Goal: Task Accomplishment & Management: Manage account settings

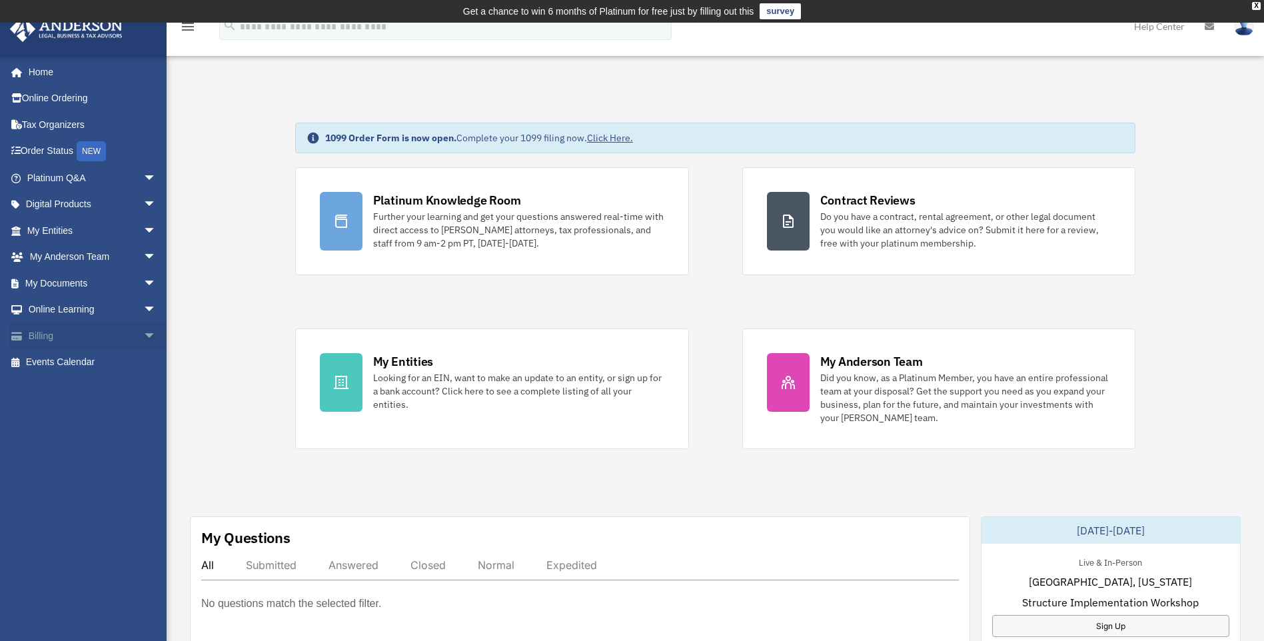
click at [143, 338] on span "arrow_drop_down" at bounding box center [156, 336] width 27 height 27
click at [85, 389] on link "Past Invoices" at bounding box center [98, 389] width 158 height 27
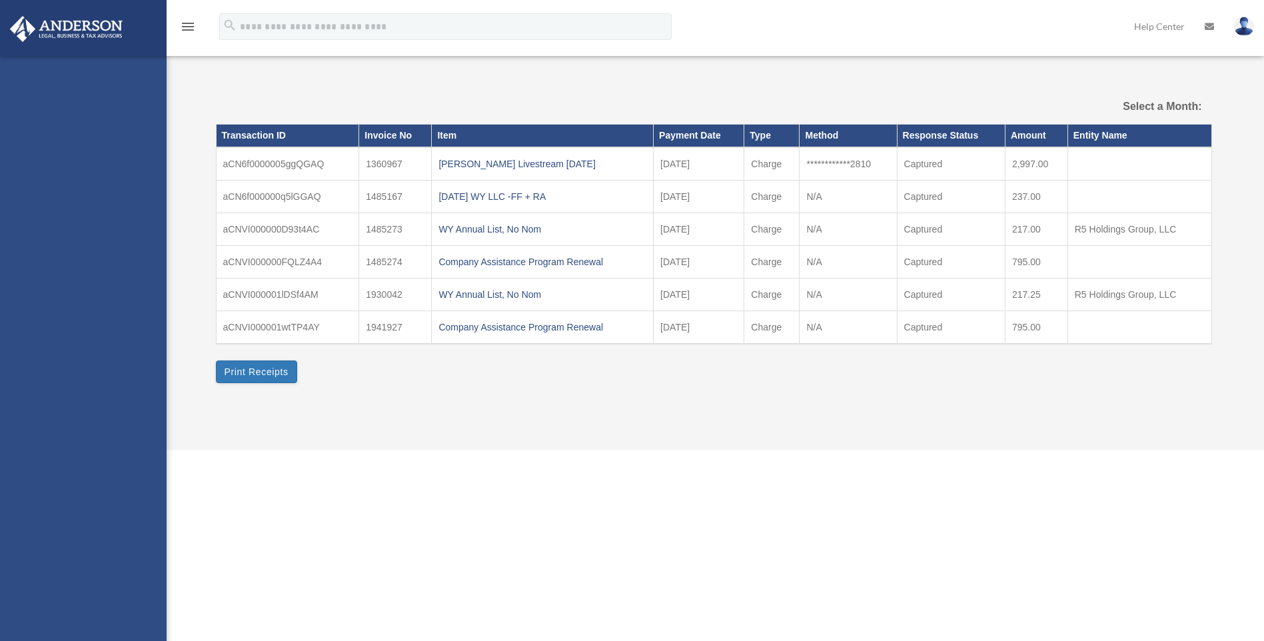
select select
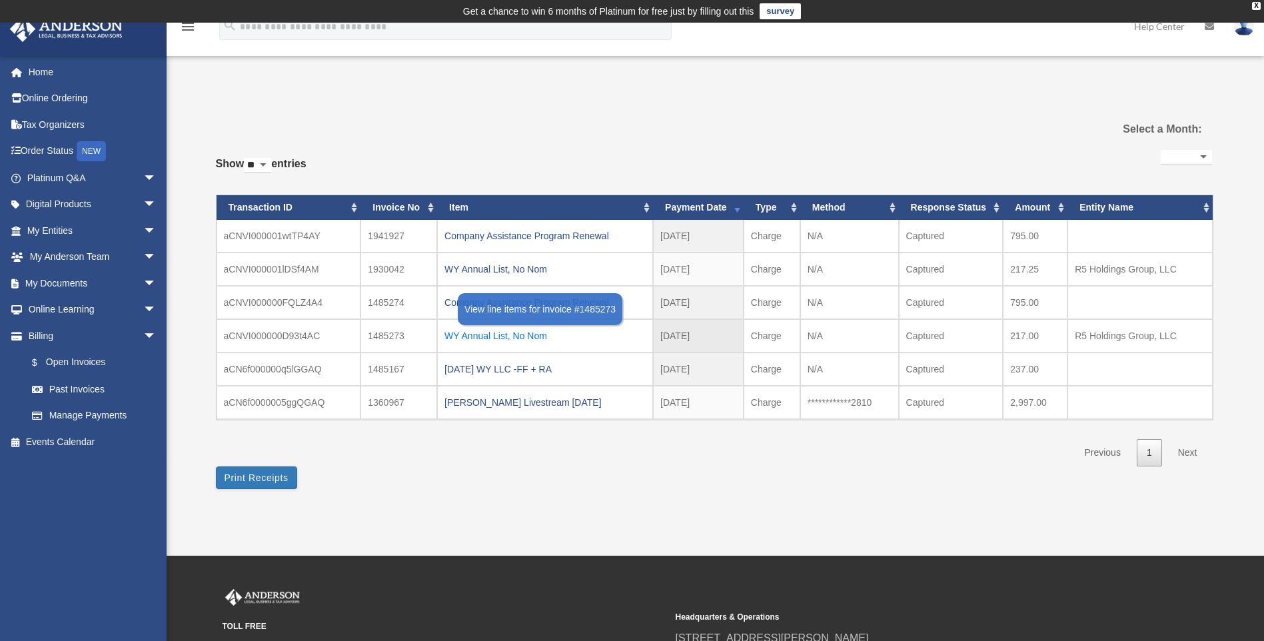
click at [516, 334] on div "WY Annual List, No Nom" at bounding box center [545, 336] width 201 height 19
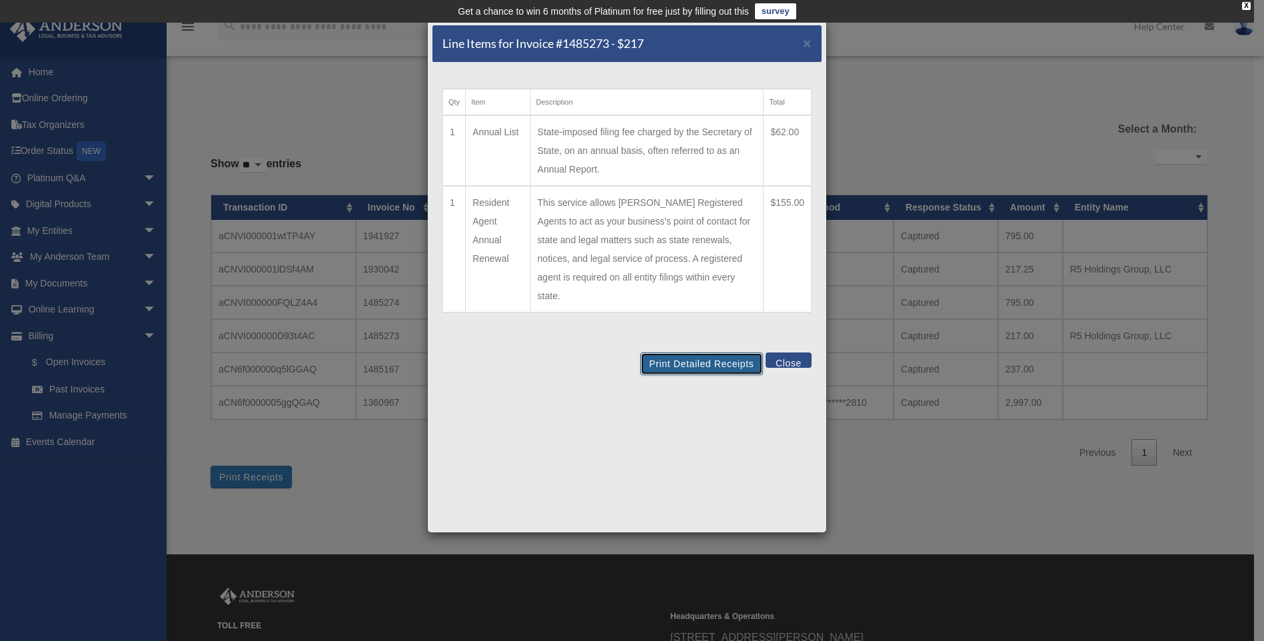
click at [696, 353] on button "Print Detailed Receipts" at bounding box center [701, 364] width 122 height 23
click at [796, 353] on button "Close" at bounding box center [789, 360] width 46 height 15
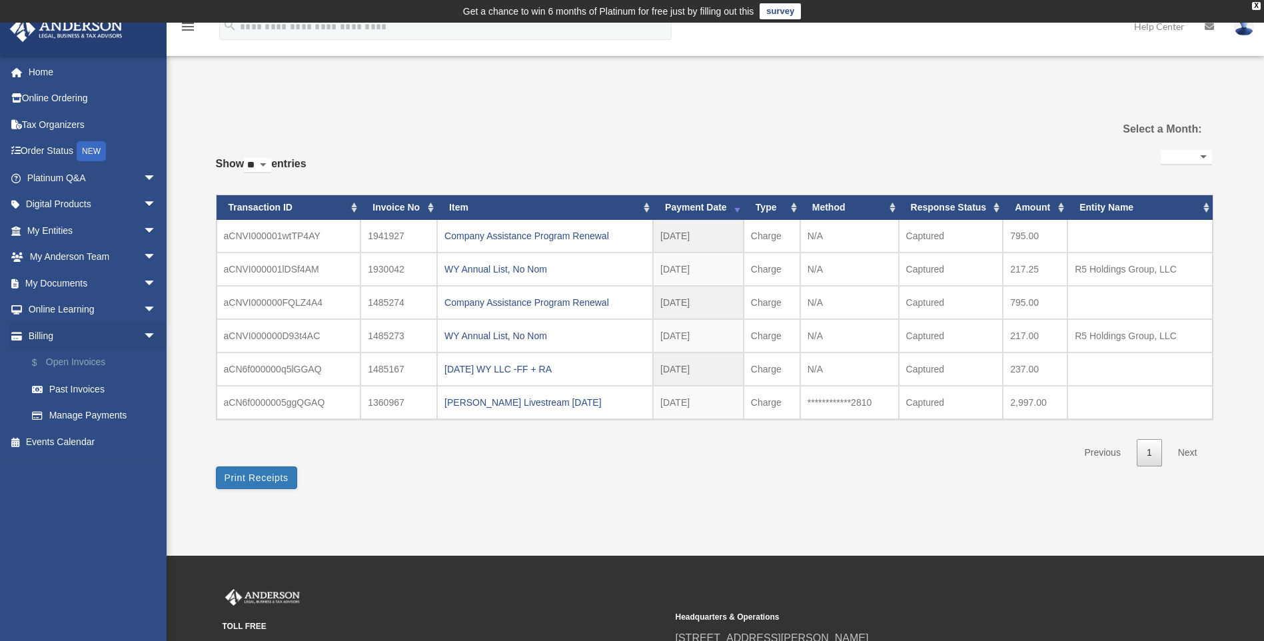
click at [90, 361] on link "$ Open Invoices" at bounding box center [98, 362] width 158 height 27
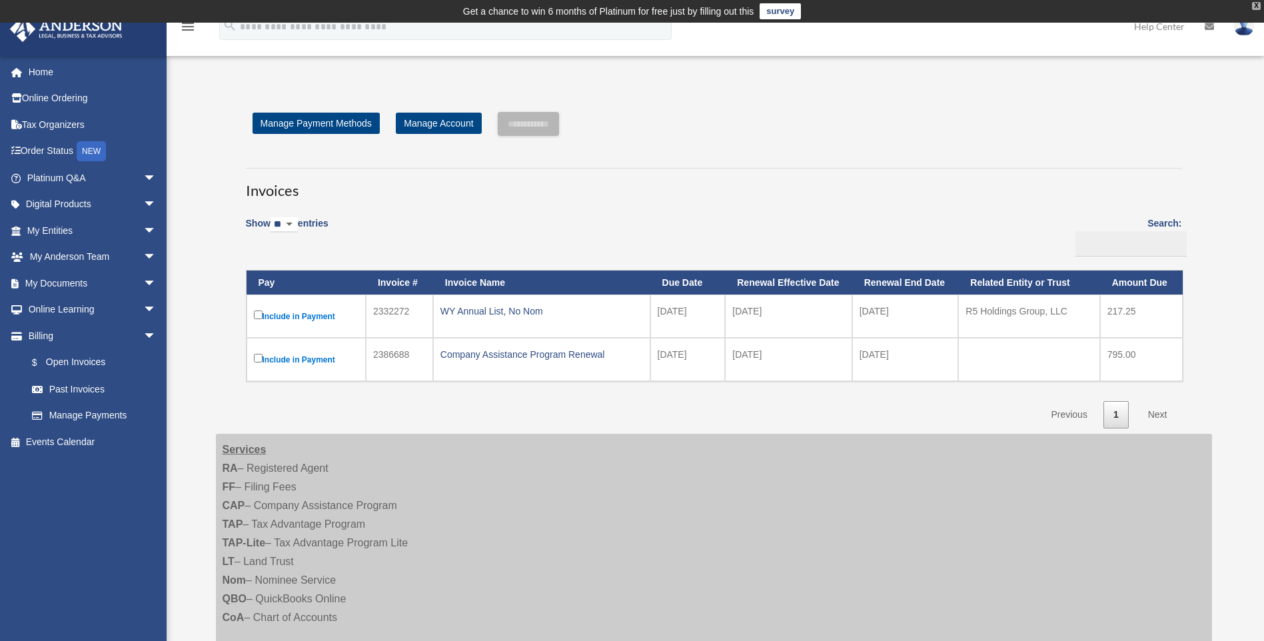
click at [1257, 7] on div "X" at bounding box center [1256, 6] width 9 height 8
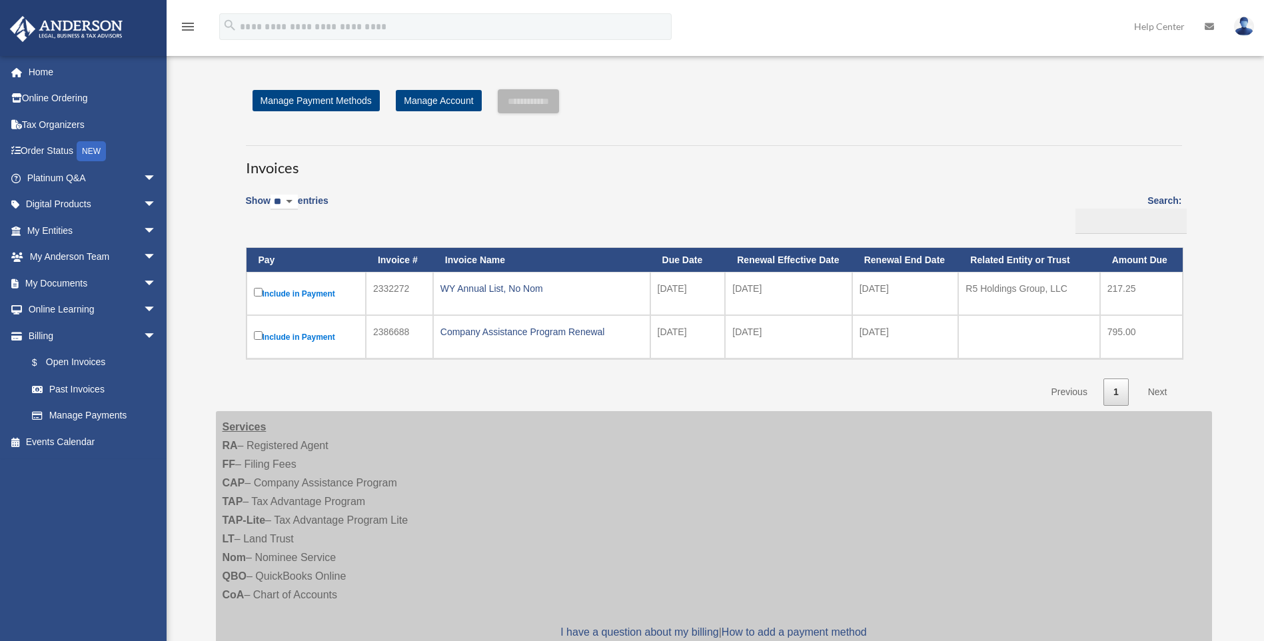
drag, startPoint x: 1248, startPoint y: 28, endPoint x: 1236, endPoint y: 79, distance: 52.1
click at [1248, 28] on img at bounding box center [1244, 26] width 20 height 19
click at [998, 113] on link "Logout" at bounding box center [1044, 116] width 133 height 27
